Goal: Transaction & Acquisition: Book appointment/travel/reservation

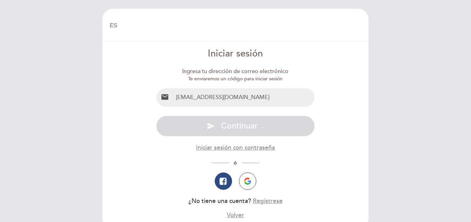
select select "es"
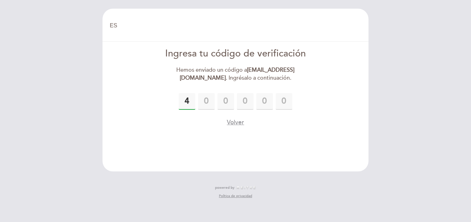
type input "4"
type input "7"
type input "5"
type input "7"
type input "4"
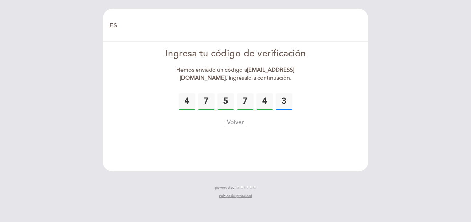
type input "3"
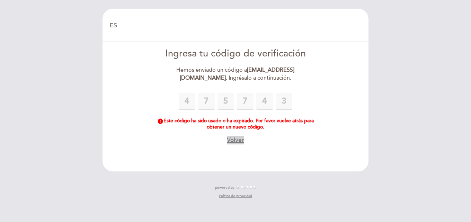
click at [238, 140] on button "Volver" at bounding box center [235, 140] width 17 height 9
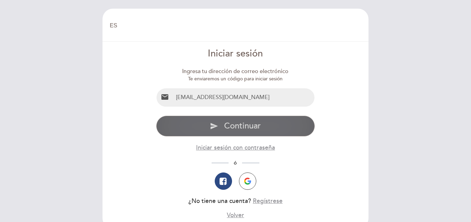
click at [235, 123] on span "Continuar" at bounding box center [242, 126] width 37 height 10
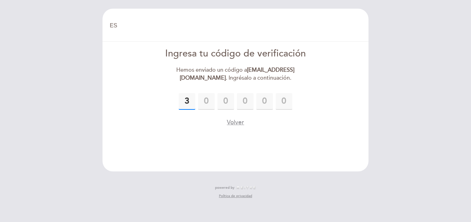
type input "3"
type input "7"
type input "5"
type input "7"
type input "5"
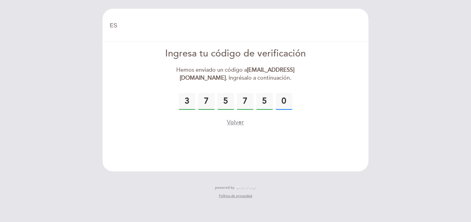
type input "0"
click at [233, 124] on button "Volver" at bounding box center [235, 122] width 17 height 9
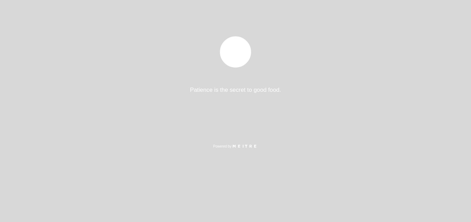
select select "es"
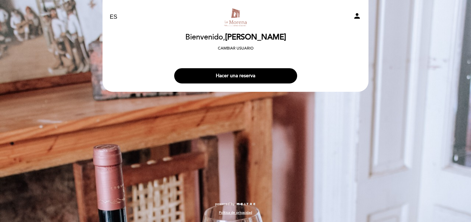
select select "es"
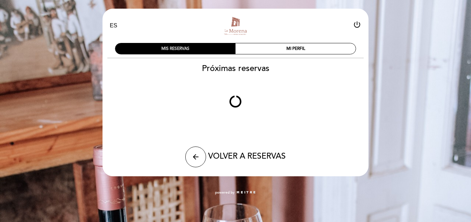
click at [186, 46] on div "MIS RESERVAS" at bounding box center [175, 48] width 120 height 11
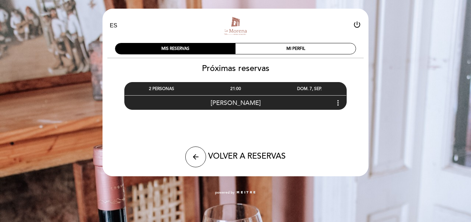
click at [302, 89] on div "DOM. 7, SEP." at bounding box center [309, 88] width 74 height 13
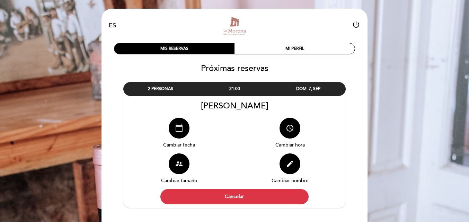
click at [178, 124] on icon "calendar_today" at bounding box center [179, 128] width 8 height 8
select select "es"
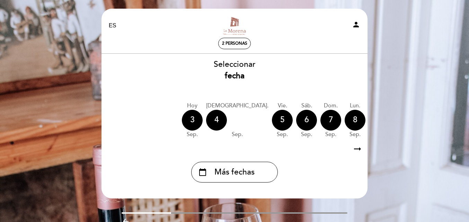
click at [355, 147] on icon "arrow_right_alt" at bounding box center [357, 149] width 10 height 15
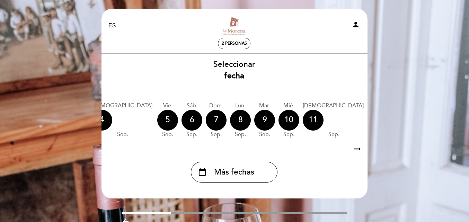
scroll to position [0, 202]
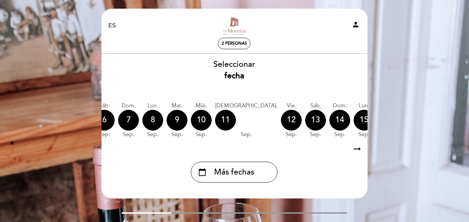
click at [108, 145] on icon "arrow_right_alt" at bounding box center [111, 149] width 10 height 15
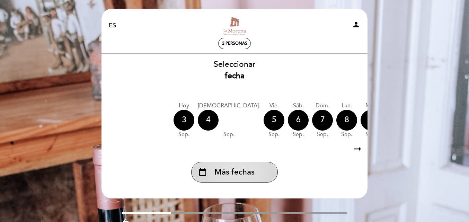
scroll to position [0, 2]
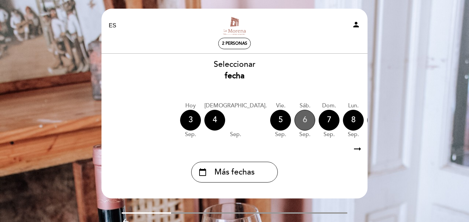
click at [294, 121] on div "6" at bounding box center [304, 120] width 21 height 21
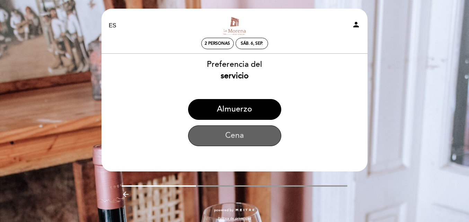
click at [246, 135] on button "Cena" at bounding box center [234, 135] width 93 height 21
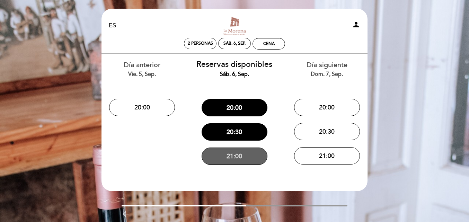
click at [236, 157] on button "21:00" at bounding box center [234, 155] width 66 height 17
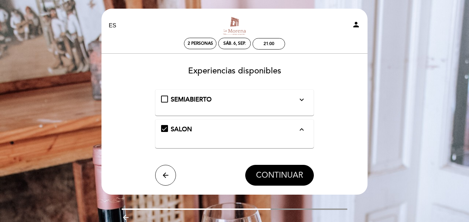
click at [270, 174] on span "CONTINUAR" at bounding box center [279, 175] width 47 height 10
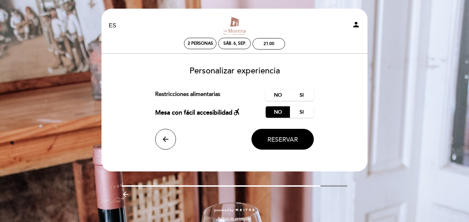
click at [277, 142] on span "Reservar" at bounding box center [282, 140] width 30 height 8
click at [275, 92] on label "No" at bounding box center [277, 94] width 24 height 11
click at [282, 140] on span "Reservar" at bounding box center [282, 140] width 30 height 8
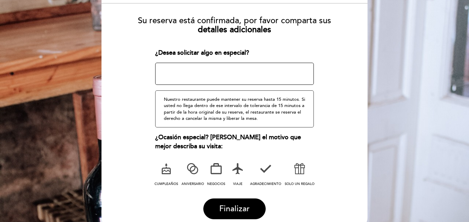
scroll to position [104, 0]
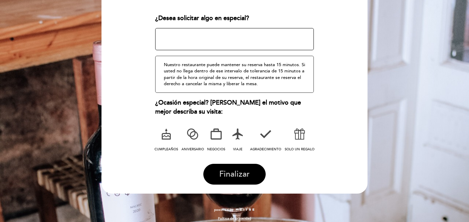
click at [243, 176] on span "Finalizar" at bounding box center [234, 174] width 30 height 10
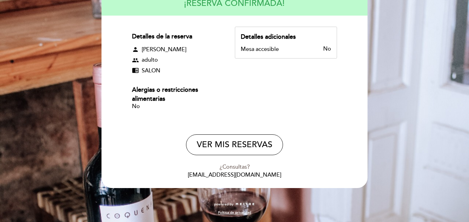
scroll to position [0, 0]
